Goal: Information Seeking & Learning: Learn about a topic

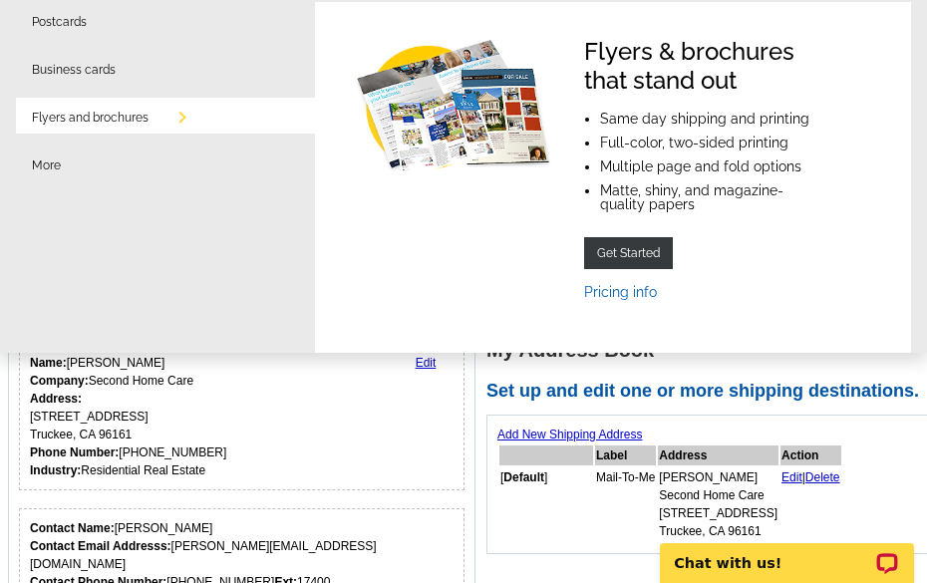
scroll to position [151, 0]
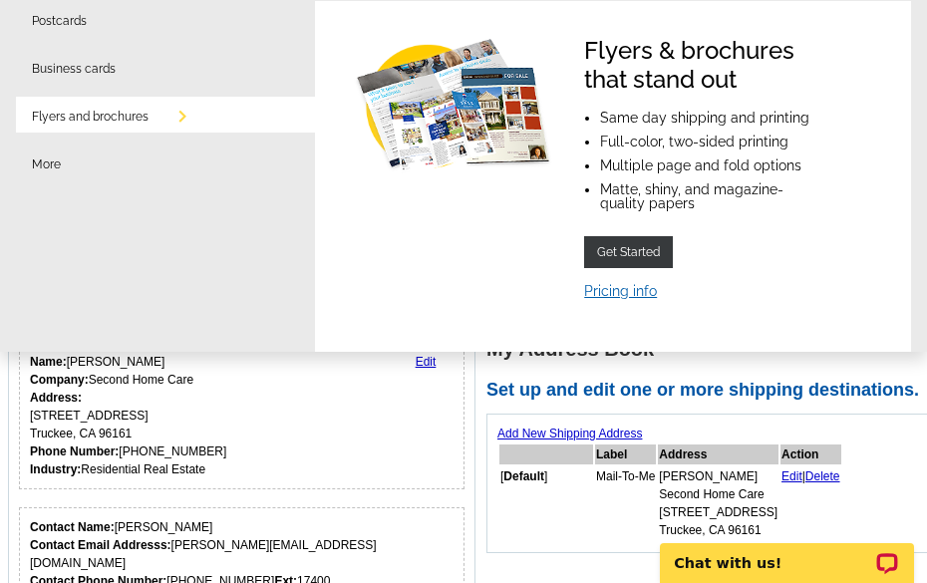
click at [626, 289] on link "Pricing info" at bounding box center [620, 291] width 73 height 16
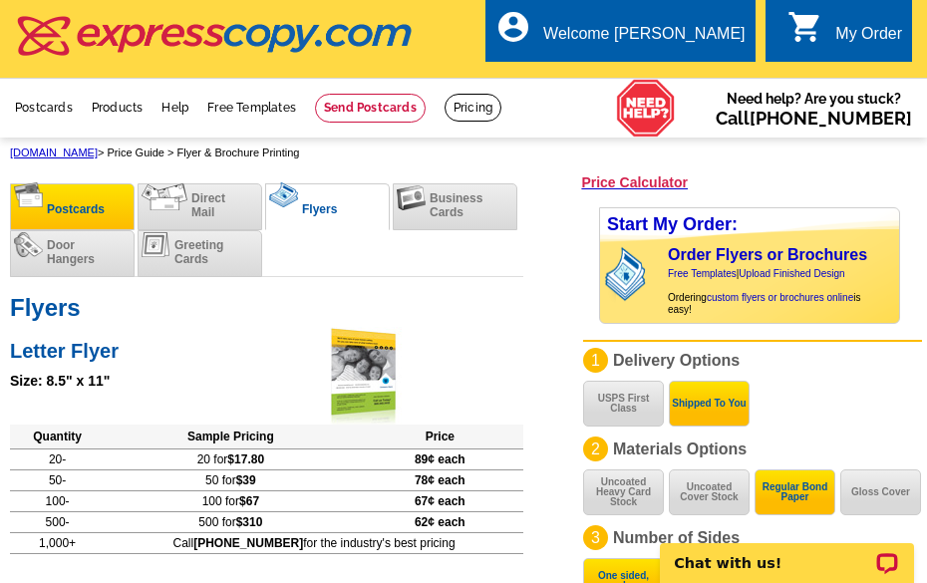
click at [83, 198] on li "Postcards" at bounding box center [72, 206] width 125 height 47
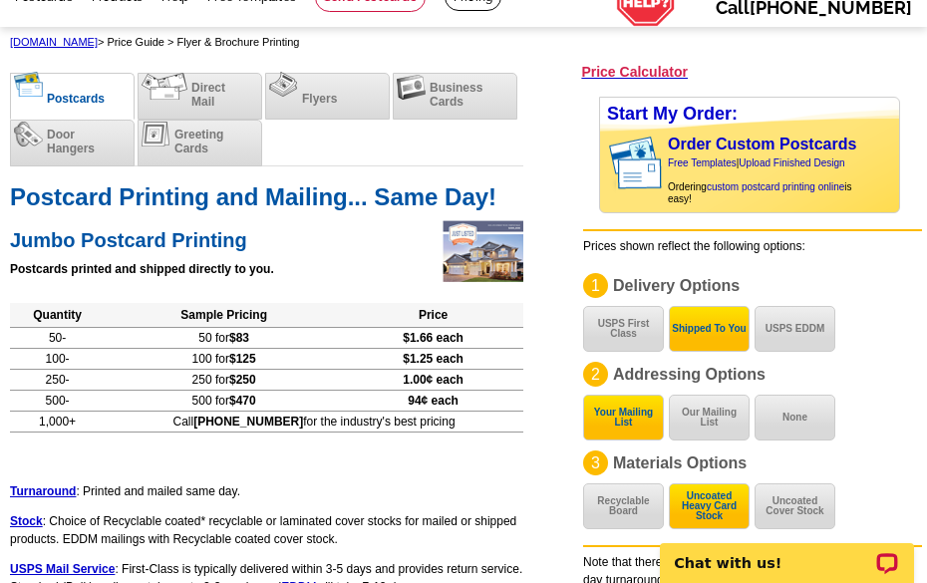
scroll to position [109, 0]
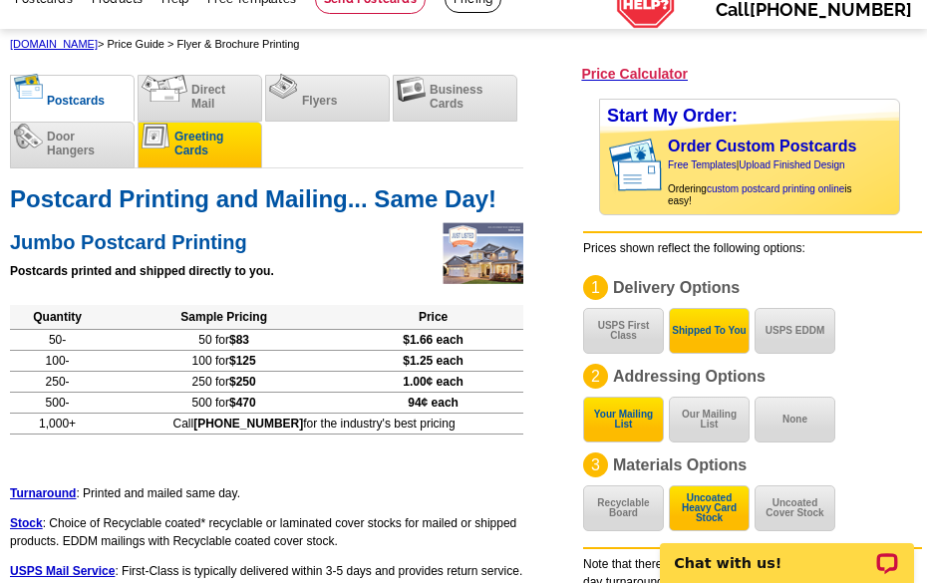
click at [184, 161] on li "Greeting Cards" at bounding box center [200, 145] width 125 height 47
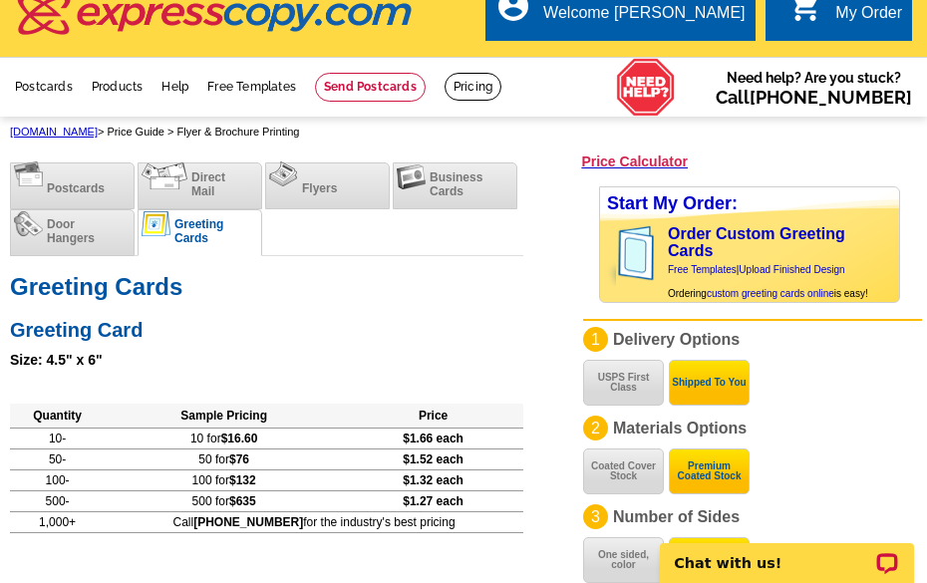
scroll to position [20, 0]
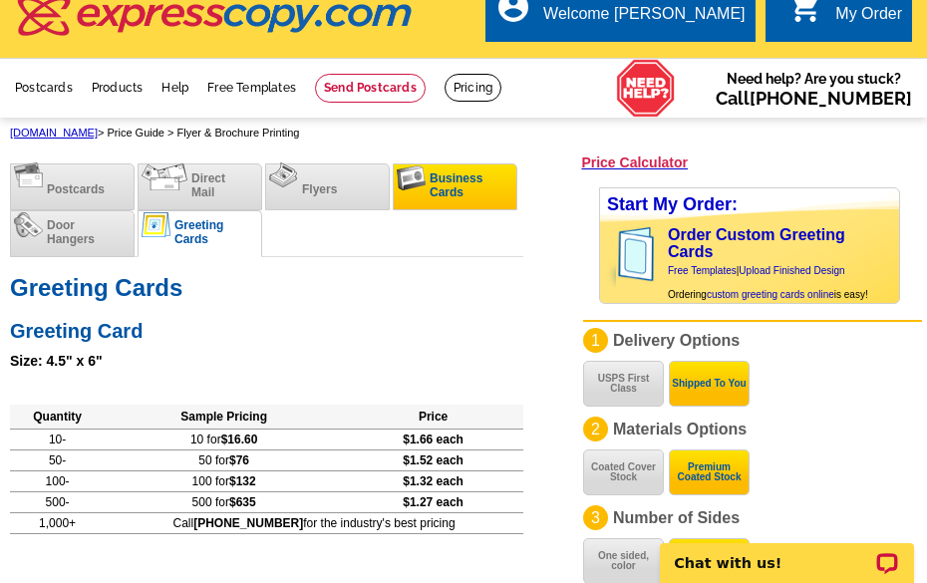
click at [485, 187] on li "Business Cards" at bounding box center [455, 187] width 125 height 47
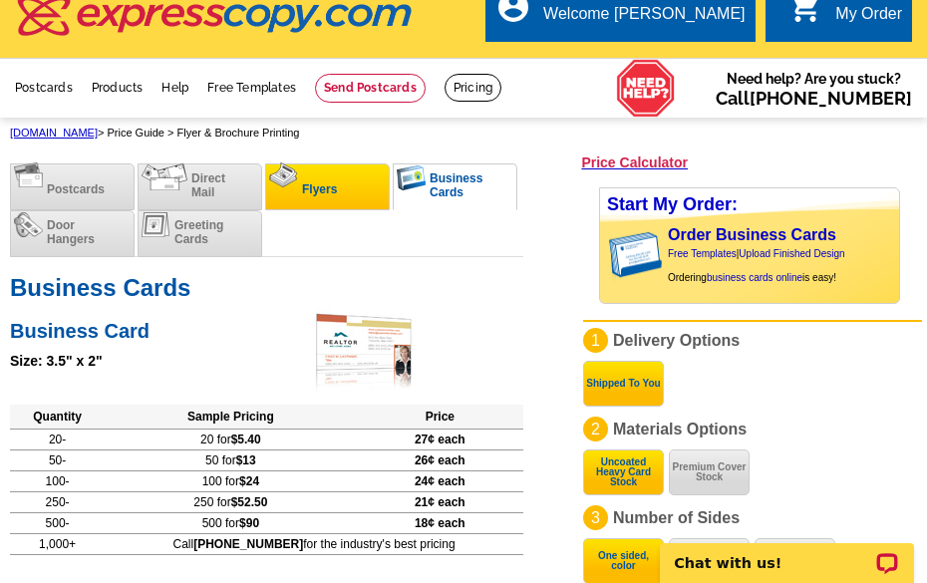
click at [325, 185] on span "Flyers" at bounding box center [319, 189] width 35 height 14
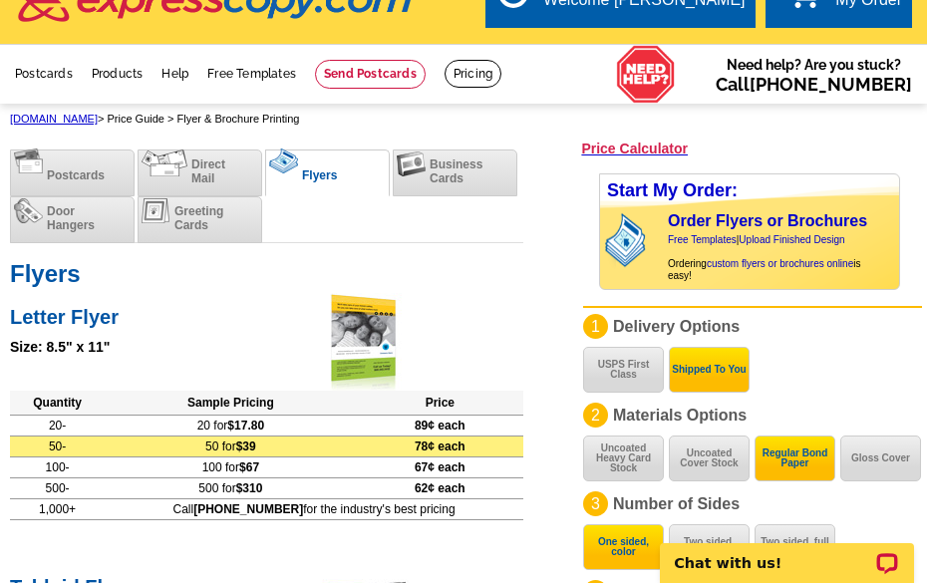
scroll to position [0, 0]
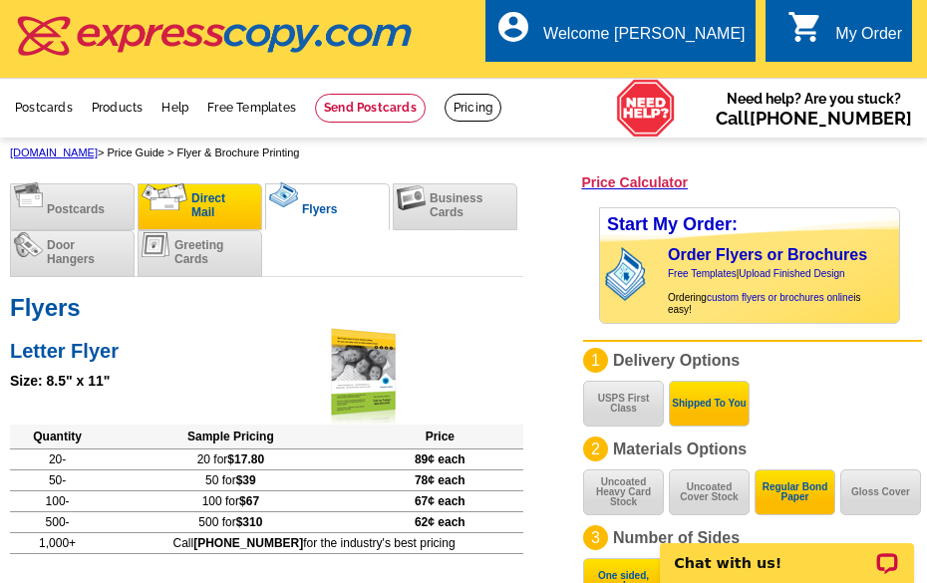
click at [208, 206] on span "Direct Mail" at bounding box center [208, 205] width 34 height 28
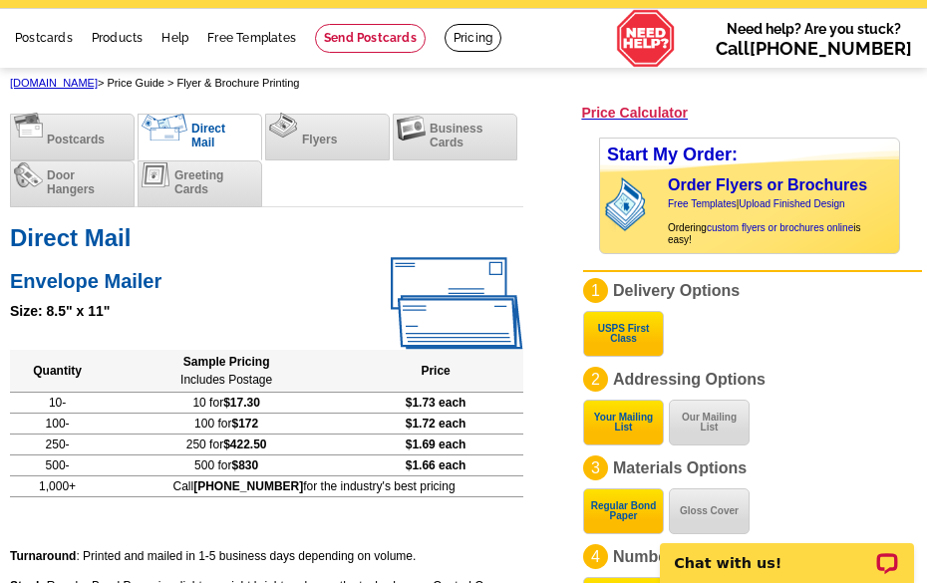
scroll to position [79, 0]
